Goal: Find specific page/section: Find specific page/section

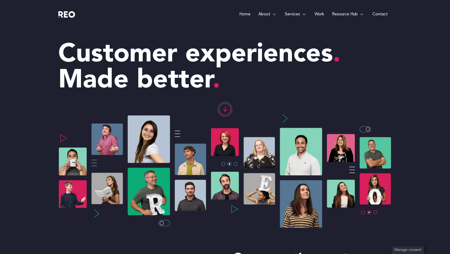
click at [321, 13] on link "Work" at bounding box center [319, 14] width 17 height 29
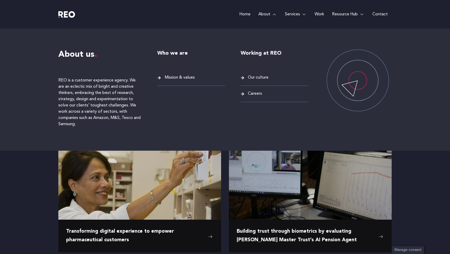
click at [254, 95] on span "Careers" at bounding box center [254, 93] width 15 height 7
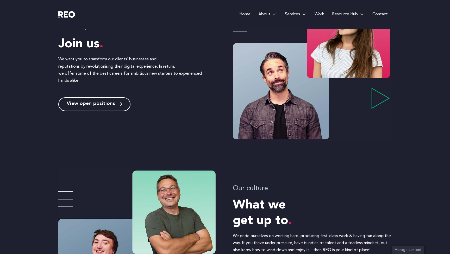
scroll to position [191, 0]
click at [88, 103] on span "View open positions" at bounding box center [91, 104] width 48 height 5
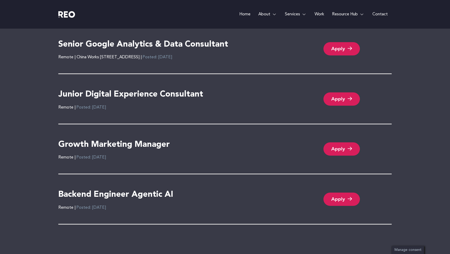
scroll to position [1148, 0]
click at [177, 92] on h4 "Junior Digital Experience Consultant" at bounding box center [130, 94] width 145 height 11
